Goal: Navigation & Orientation: Find specific page/section

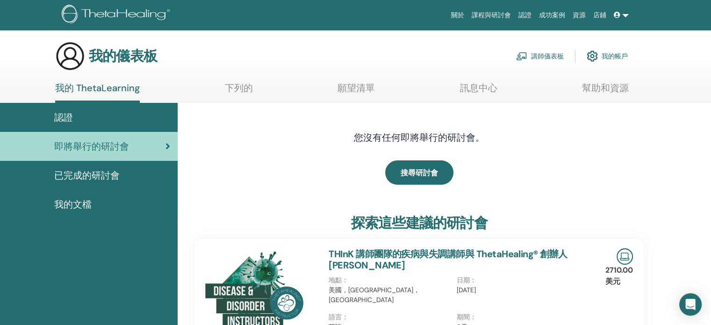
click at [616, 57] on font "我的帳戶" at bounding box center [615, 56] width 26 height 8
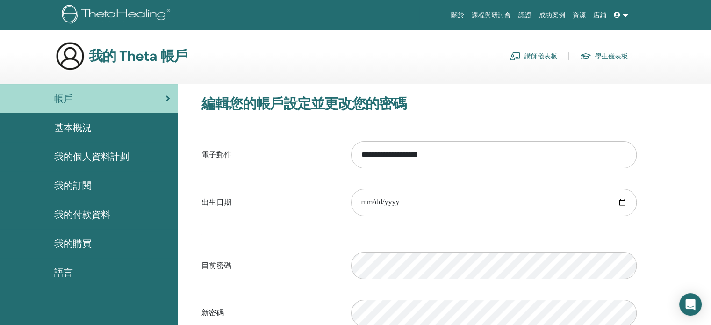
click at [620, 14] on icon at bounding box center [617, 15] width 7 height 7
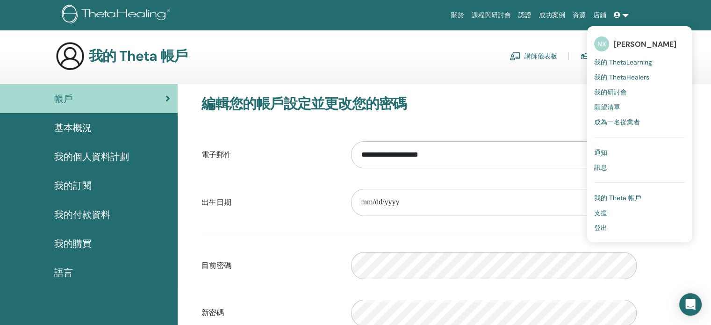
click at [624, 80] on font "我的 ThetaHealers" at bounding box center [621, 77] width 55 height 8
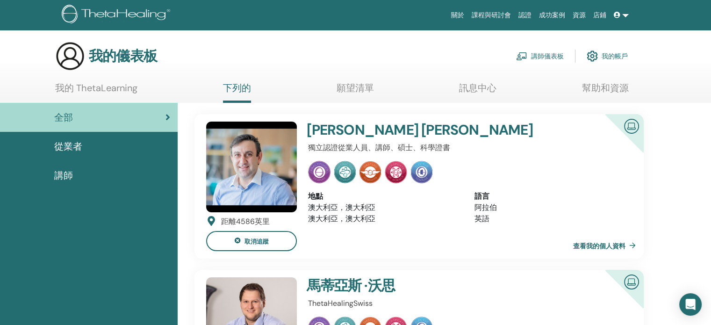
click at [75, 181] on div "講師" at bounding box center [88, 175] width 163 height 14
click at [63, 177] on font "講師" at bounding box center [63, 175] width 19 height 12
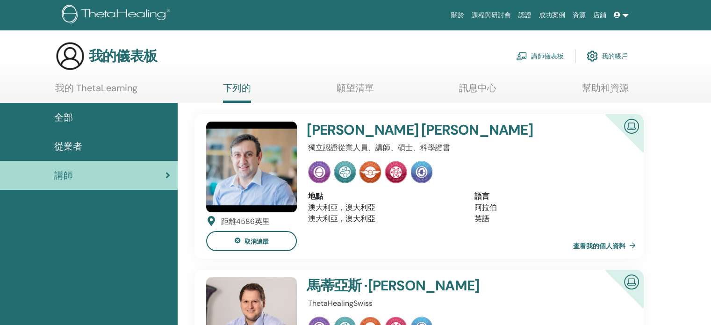
click at [626, 21] on link at bounding box center [621, 15] width 22 height 17
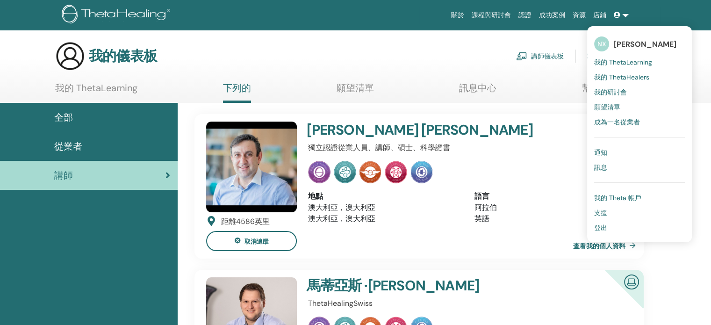
click at [615, 96] on link "我的研討會" at bounding box center [639, 92] width 91 height 15
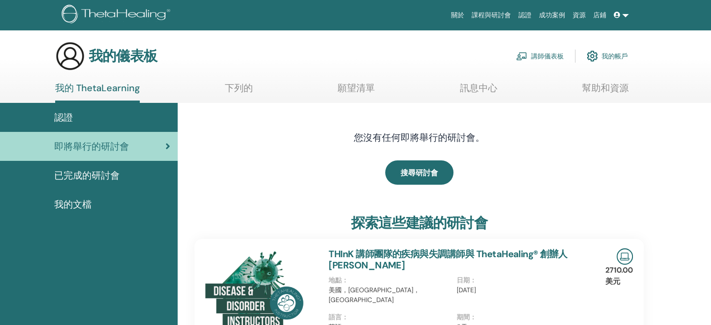
click at [77, 121] on div "認證" at bounding box center [88, 117] width 163 height 14
click at [66, 117] on font "認證" at bounding box center [63, 117] width 19 height 12
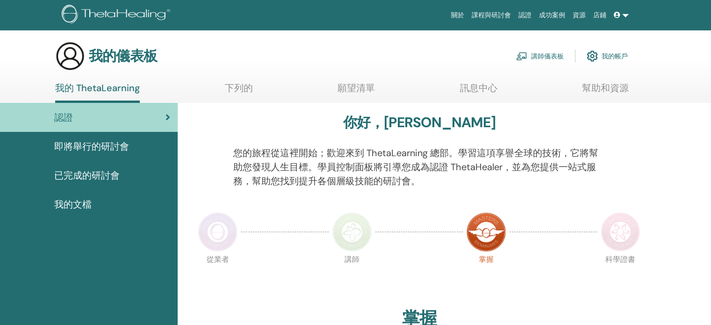
click at [83, 178] on font "已完成的研討會" at bounding box center [86, 175] width 65 height 12
